Goal: Use online tool/utility: Utilize a website feature to perform a specific function

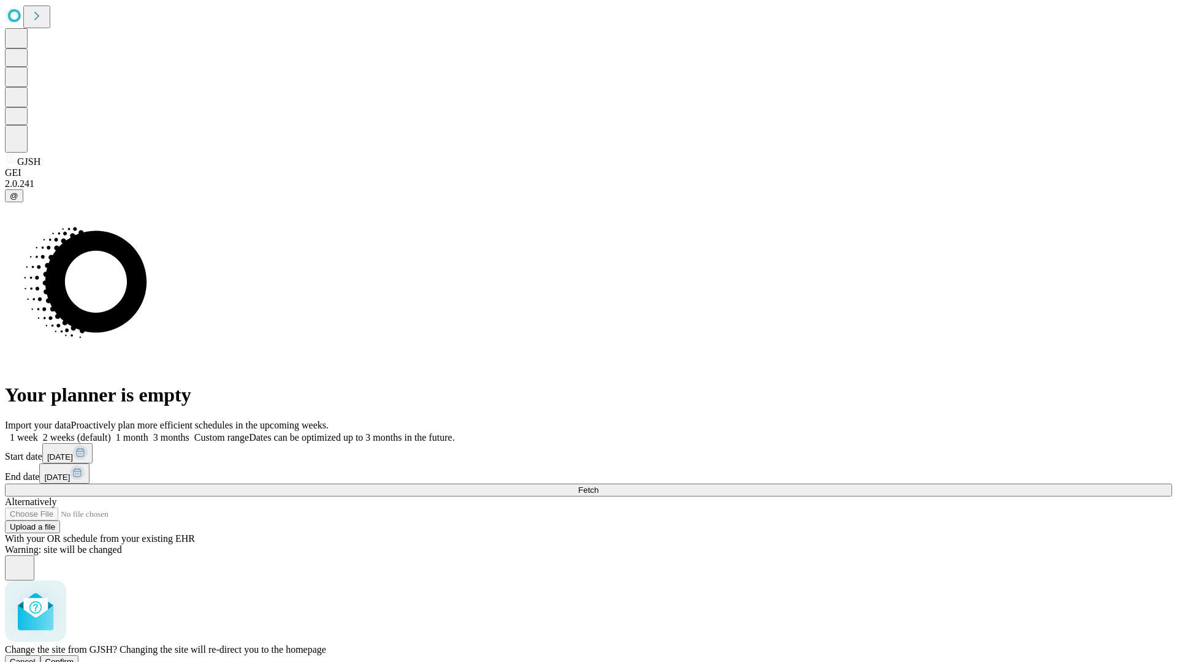
click at [74, 657] on span "Confirm" at bounding box center [59, 661] width 29 height 9
click at [148, 432] on label "1 month" at bounding box center [129, 437] width 37 height 10
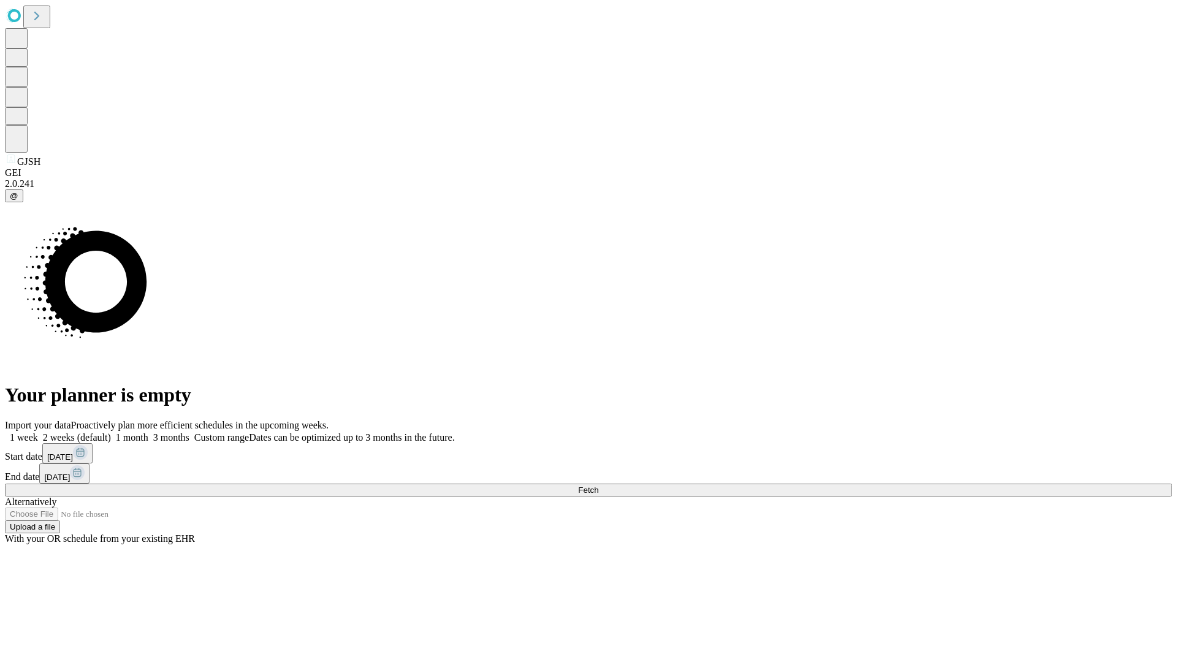
click at [599, 486] on span "Fetch" at bounding box center [588, 490] width 20 height 9
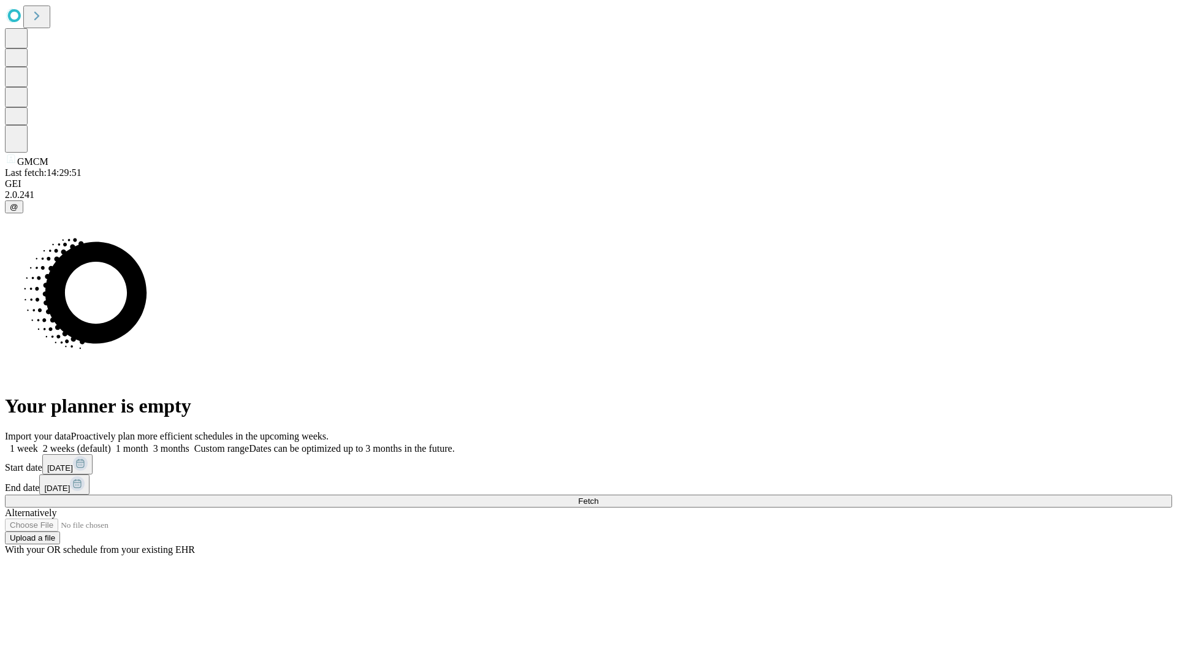
click at [148, 443] on label "1 month" at bounding box center [129, 448] width 37 height 10
click at [599, 497] on span "Fetch" at bounding box center [588, 501] width 20 height 9
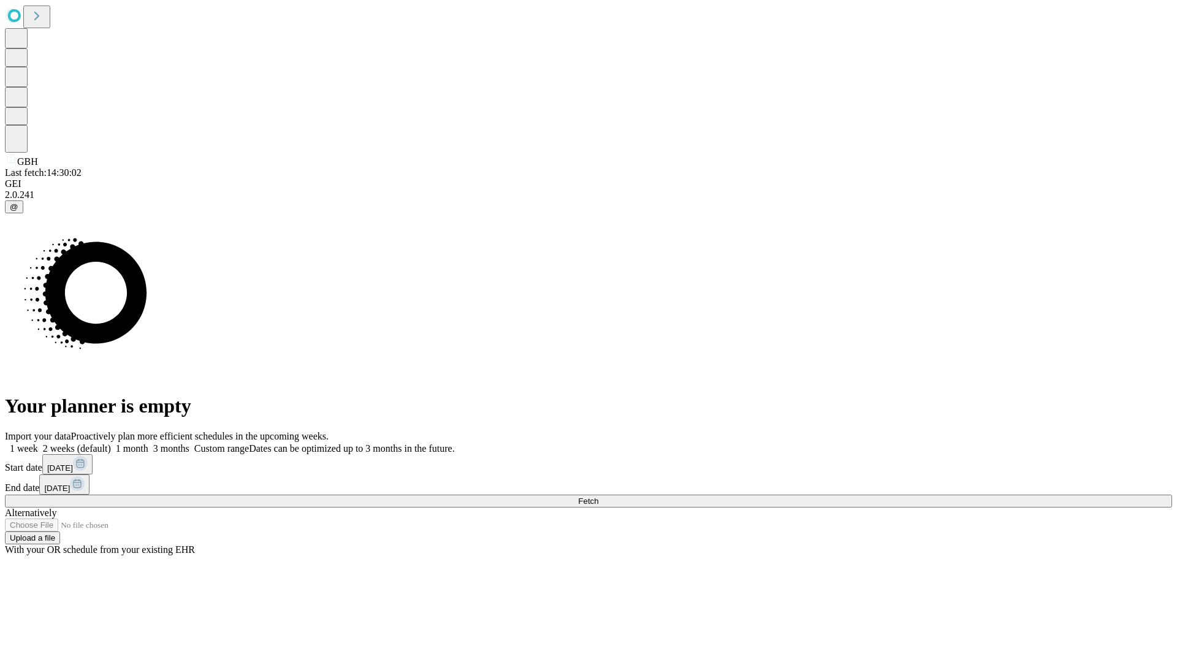
click at [599, 497] on span "Fetch" at bounding box center [588, 501] width 20 height 9
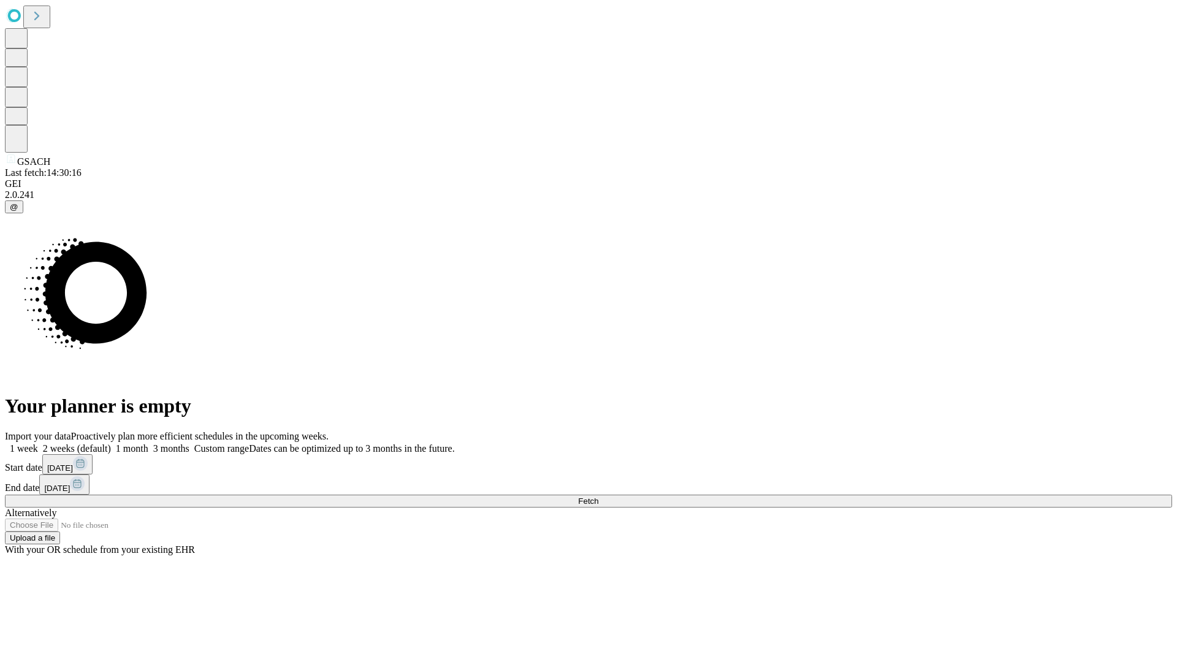
click at [148, 443] on label "1 month" at bounding box center [129, 448] width 37 height 10
click at [599, 497] on span "Fetch" at bounding box center [588, 501] width 20 height 9
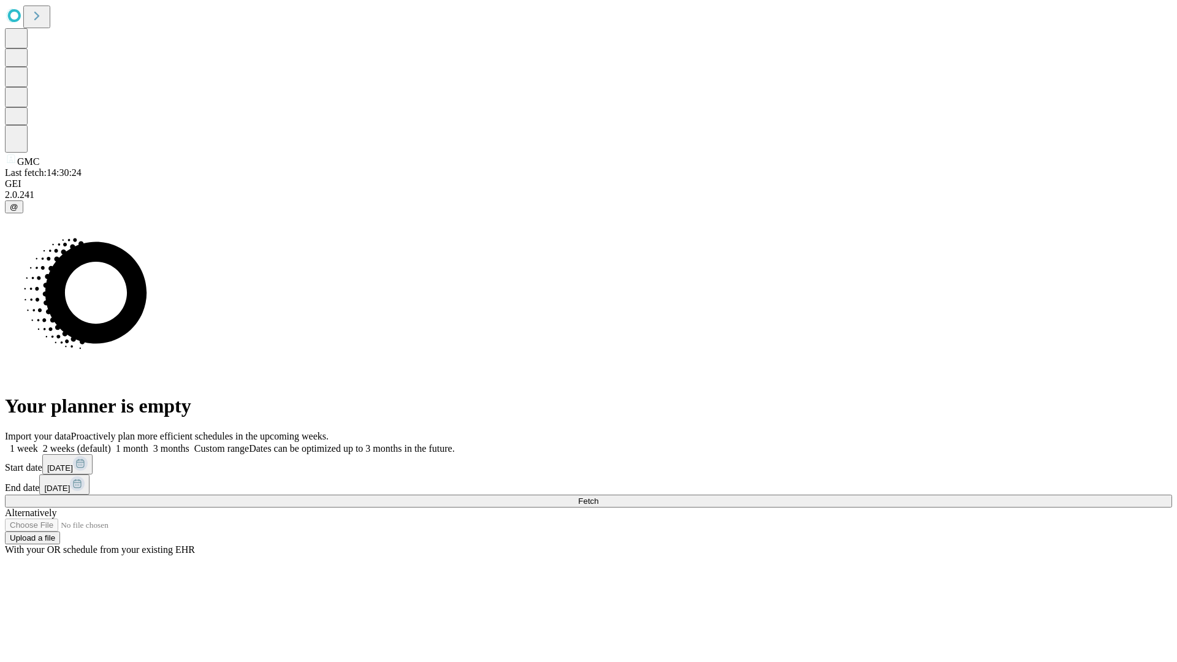
click at [148, 443] on label "1 month" at bounding box center [129, 448] width 37 height 10
click at [599, 497] on span "Fetch" at bounding box center [588, 501] width 20 height 9
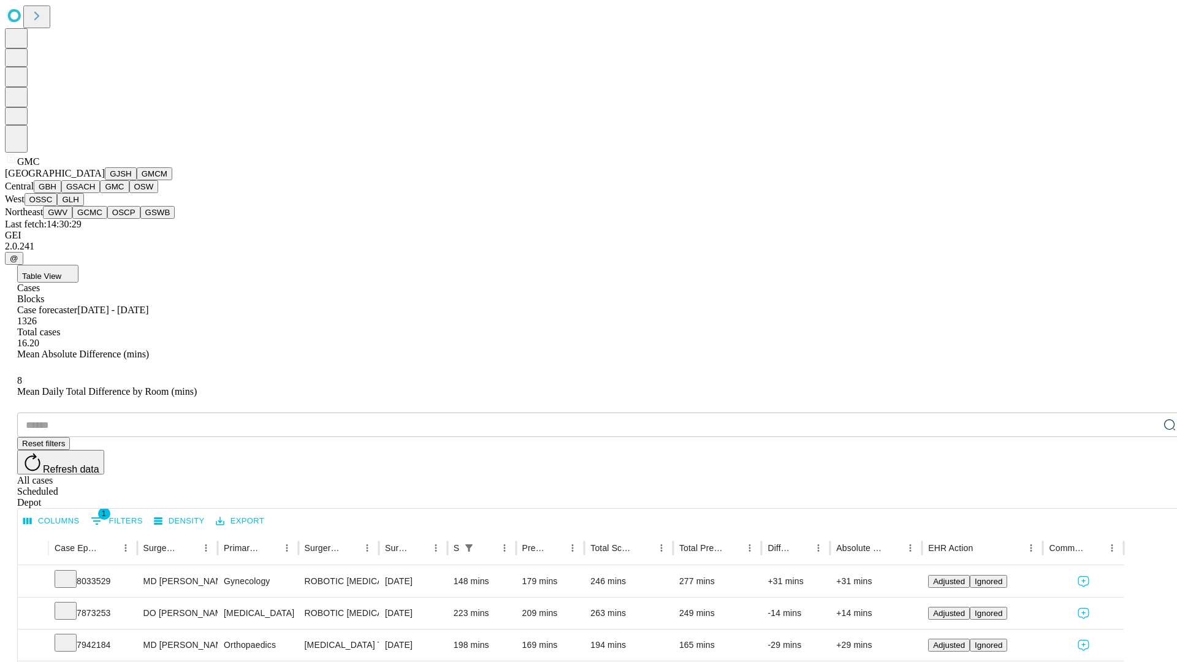
click at [129, 193] on button "OSW" at bounding box center [143, 186] width 29 height 13
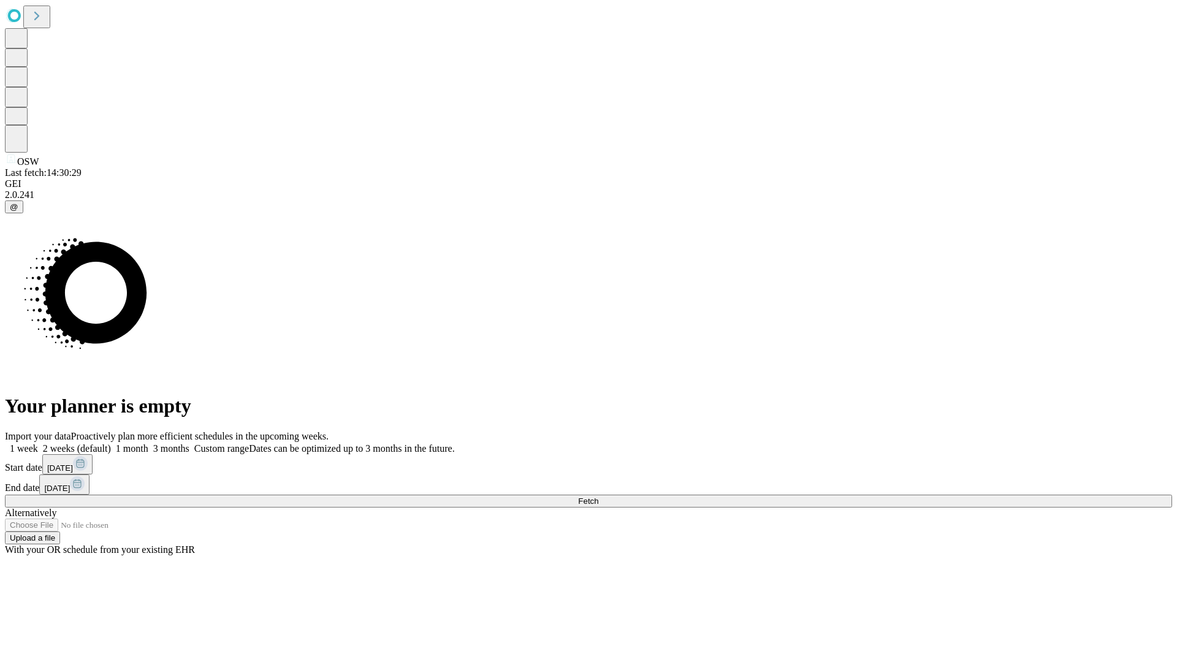
click at [148, 443] on label "1 month" at bounding box center [129, 448] width 37 height 10
click at [599, 497] on span "Fetch" at bounding box center [588, 501] width 20 height 9
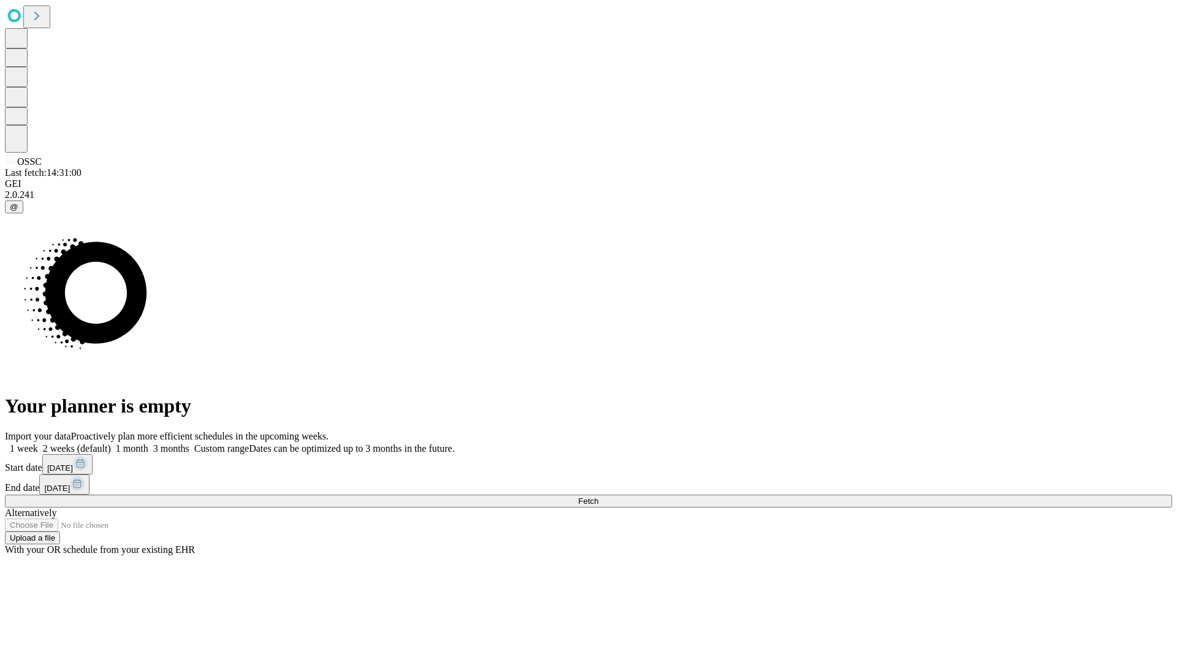
click at [148, 443] on label "1 month" at bounding box center [129, 448] width 37 height 10
click at [599, 497] on span "Fetch" at bounding box center [588, 501] width 20 height 9
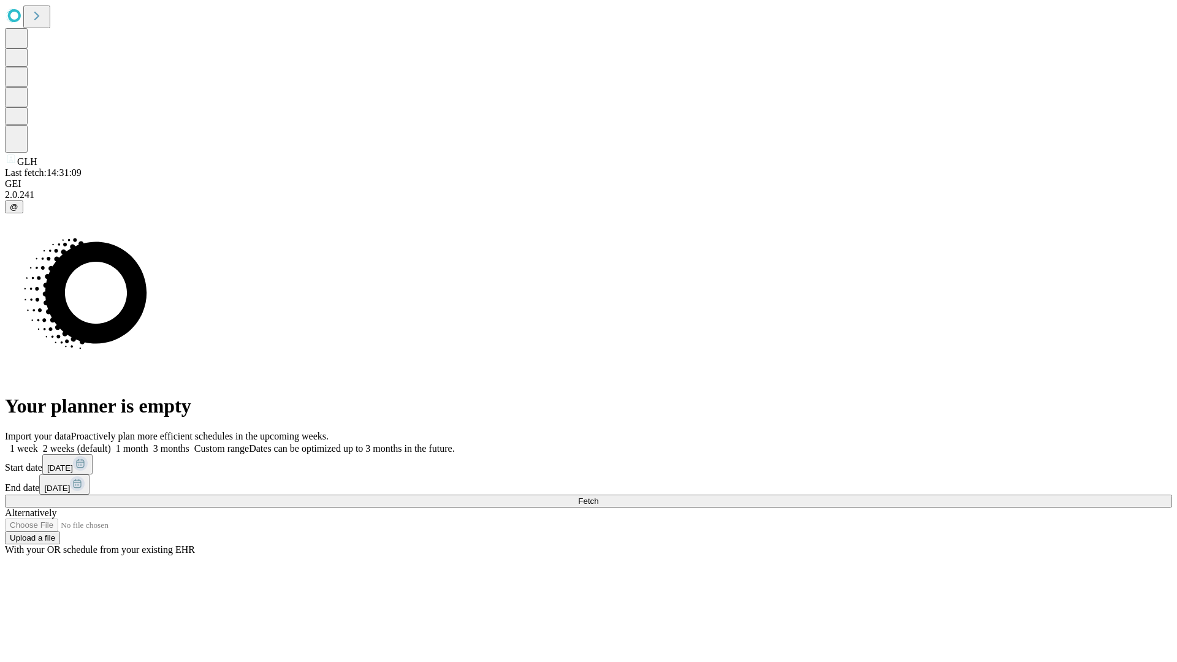
click at [148, 443] on label "1 month" at bounding box center [129, 448] width 37 height 10
click at [599, 497] on span "Fetch" at bounding box center [588, 501] width 20 height 9
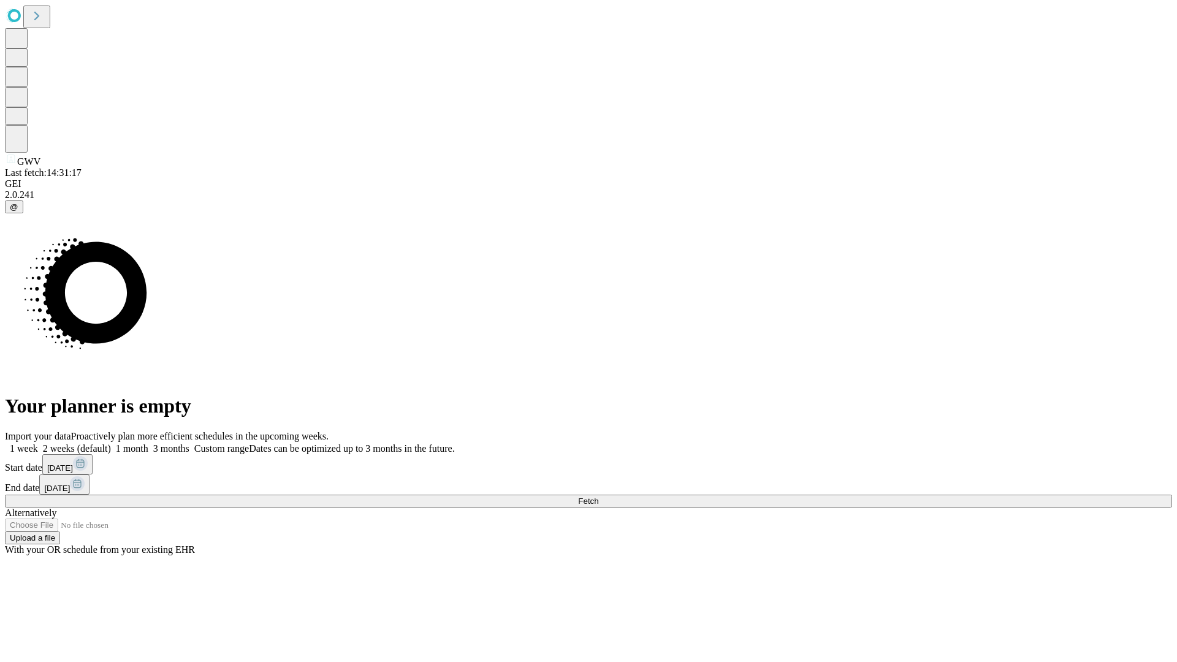
click at [148, 443] on label "1 month" at bounding box center [129, 448] width 37 height 10
click at [599, 497] on span "Fetch" at bounding box center [588, 501] width 20 height 9
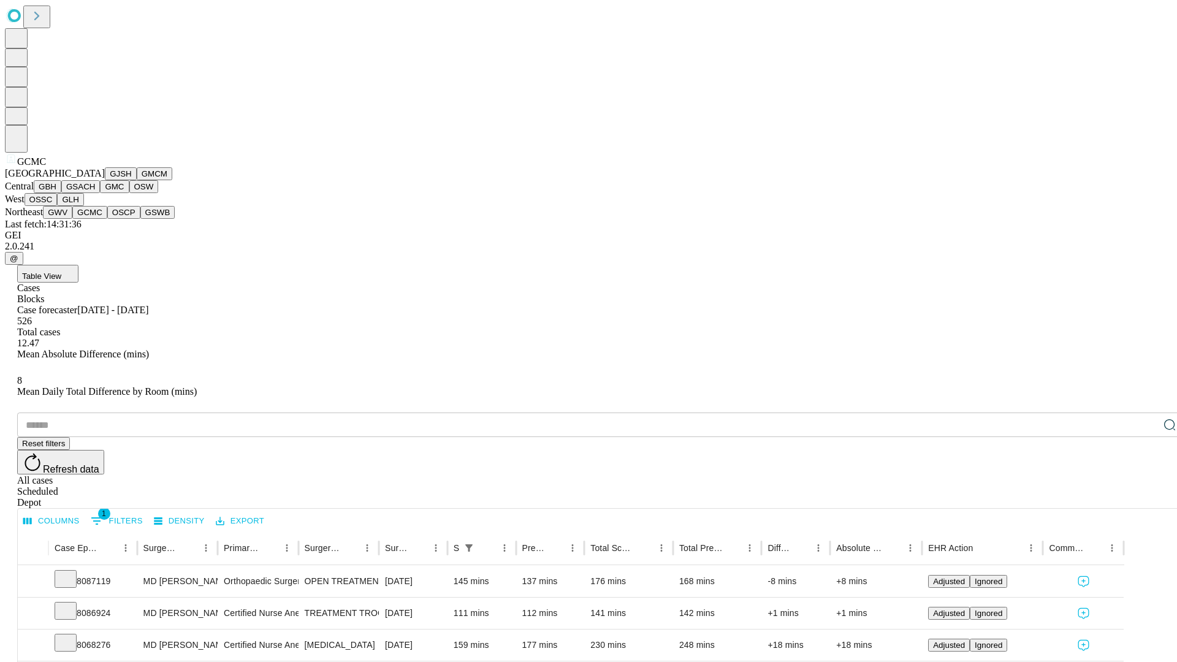
click at [107, 219] on button "OSCP" at bounding box center [123, 212] width 33 height 13
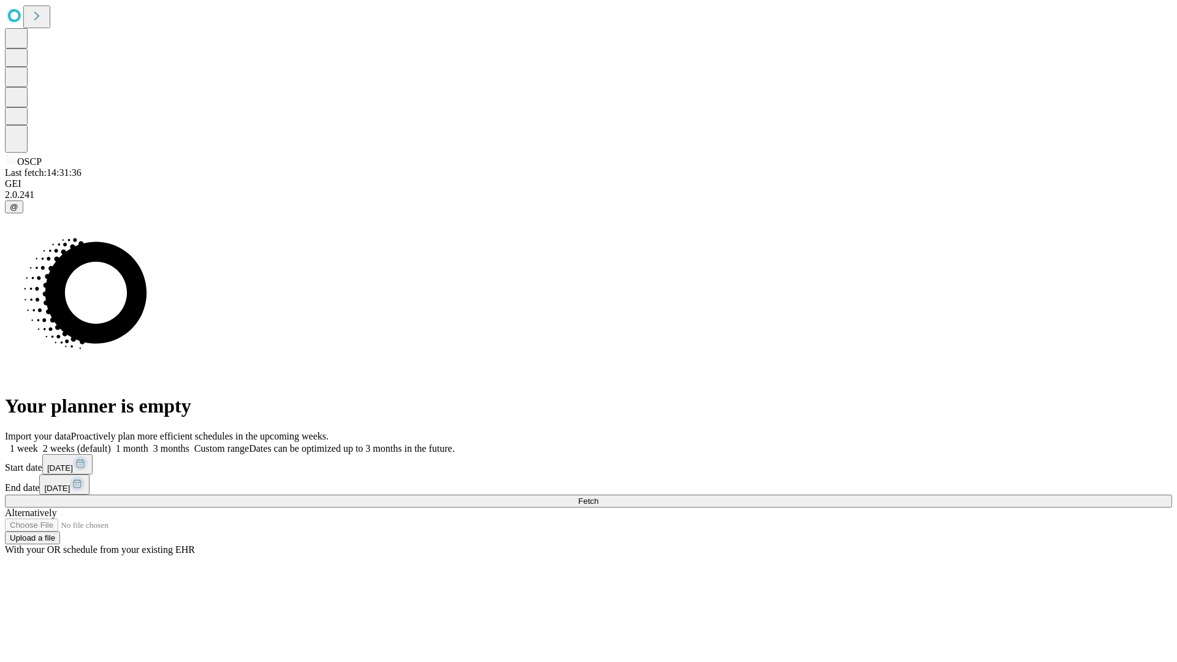
click at [148, 443] on label "1 month" at bounding box center [129, 448] width 37 height 10
click at [599, 497] on span "Fetch" at bounding box center [588, 501] width 20 height 9
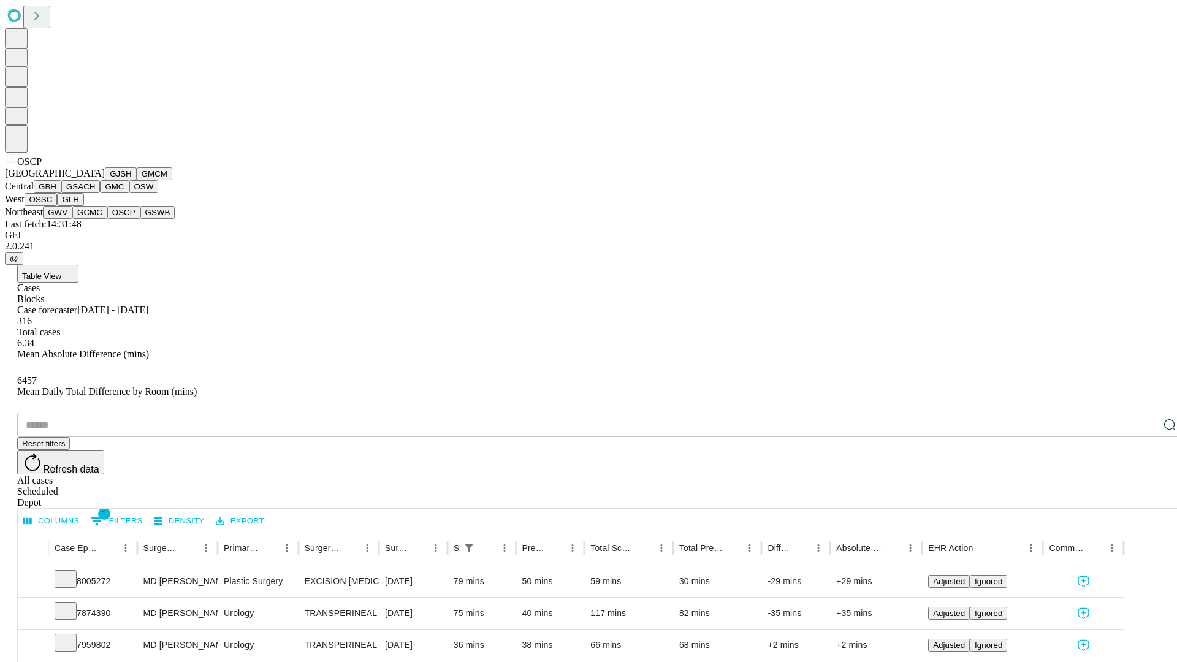
click at [140, 219] on button "GSWB" at bounding box center [157, 212] width 35 height 13
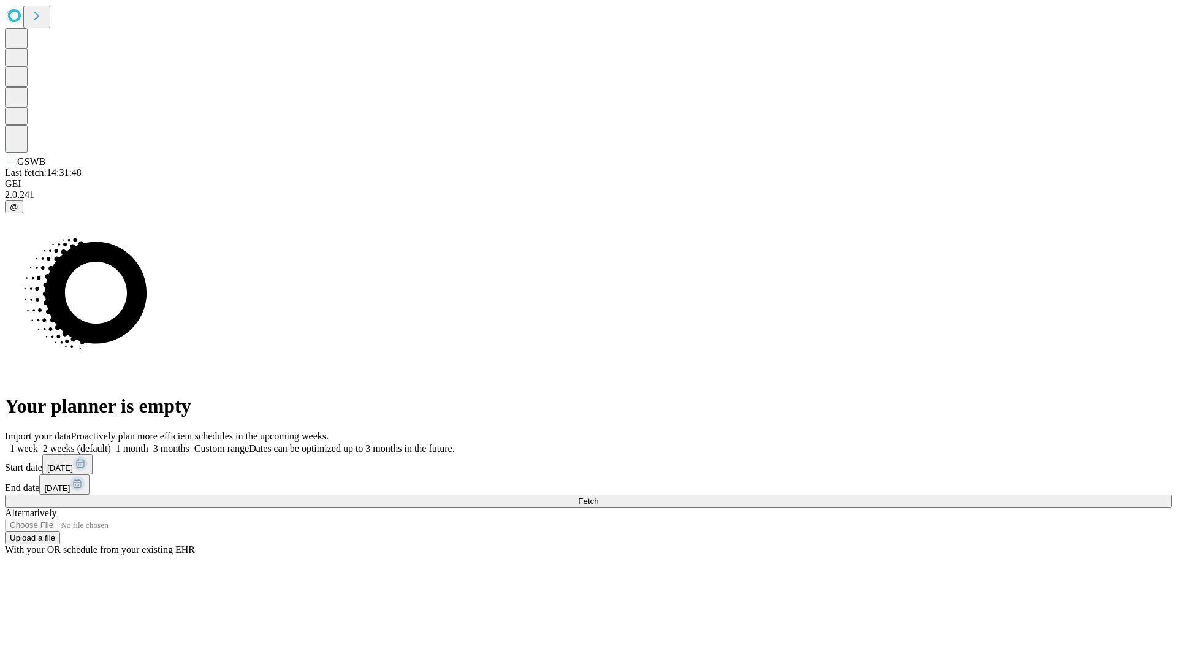
click at [148, 443] on label "1 month" at bounding box center [129, 448] width 37 height 10
click at [599, 497] on span "Fetch" at bounding box center [588, 501] width 20 height 9
